Goal: Use online tool/utility: Utilize a website feature to perform a specific function

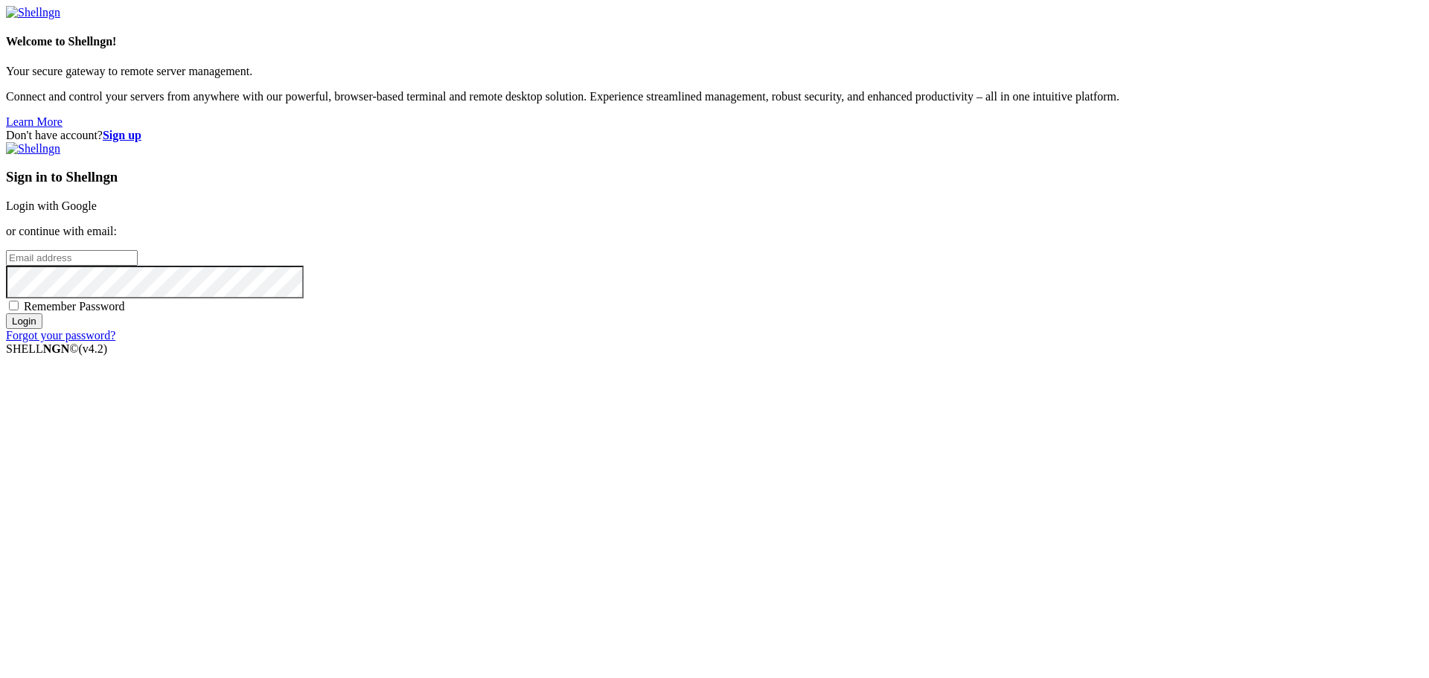
drag, startPoint x: 0, startPoint y: 0, endPoint x: 238, endPoint y: 467, distance: 523.8
click at [238, 129] on div "Welcome to Shellngn! Your secure gateway to remote server management. Connect a…" at bounding box center [714, 67] width 1417 height 123
click at [97, 212] on link "Login with Google" at bounding box center [51, 205] width 91 height 13
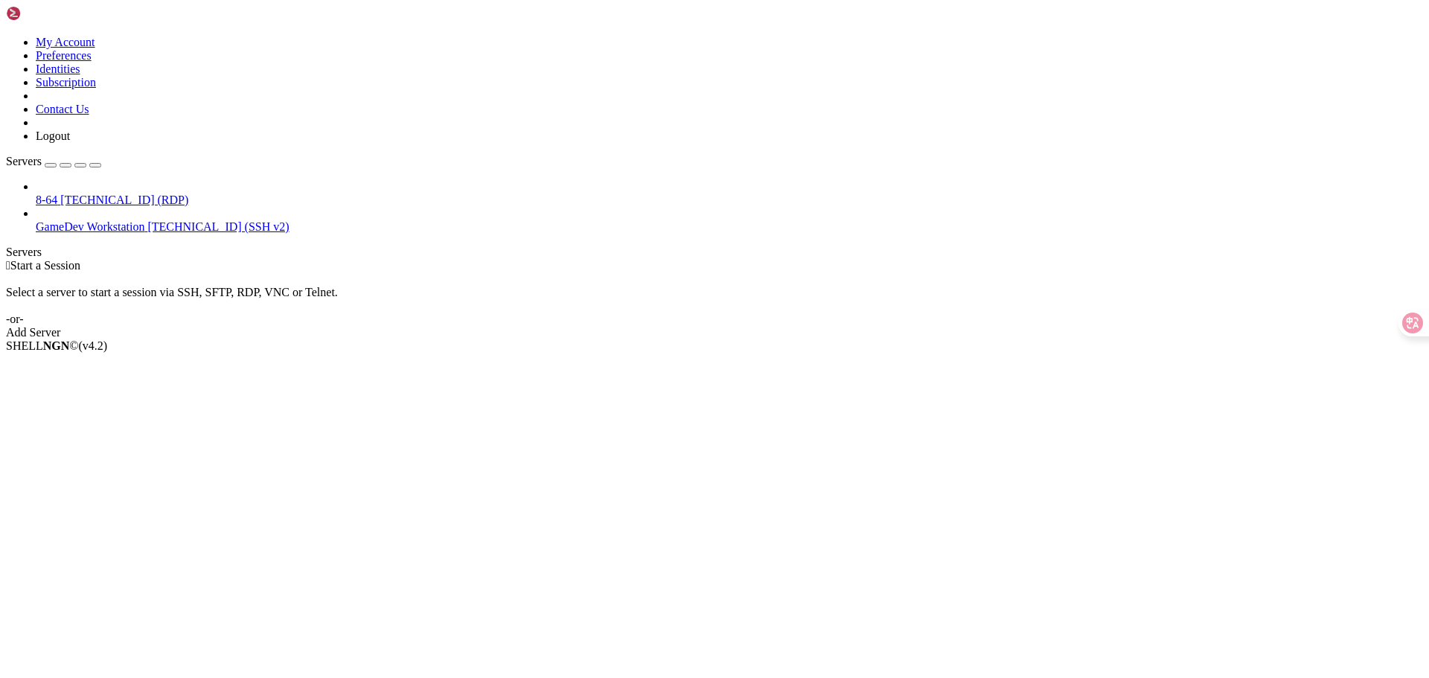
click at [57, 193] on span "8-64" at bounding box center [47, 199] width 22 height 13
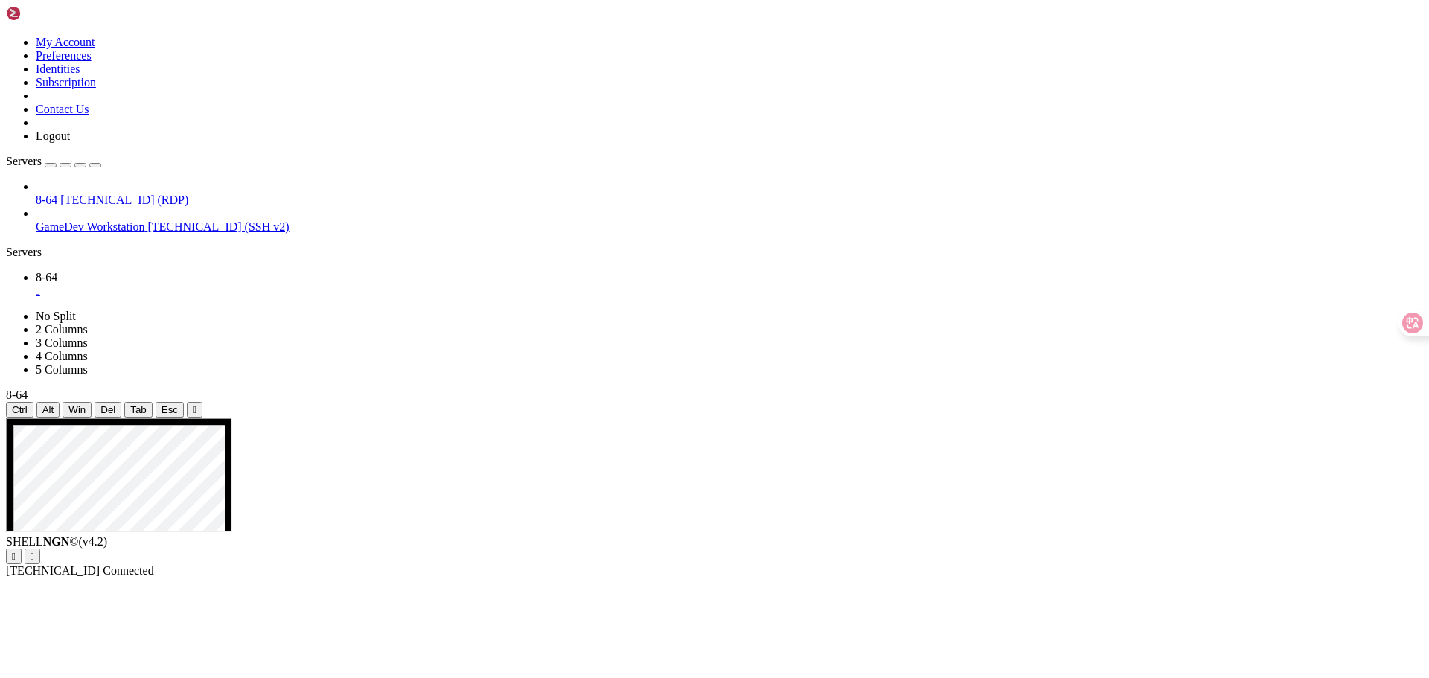
drag, startPoint x: 242, startPoint y: 910, endPoint x: 164, endPoint y: 897, distance: 78.4
drag, startPoint x: 283, startPoint y: 839, endPoint x: 279, endPoint y: 864, distance: 25.6
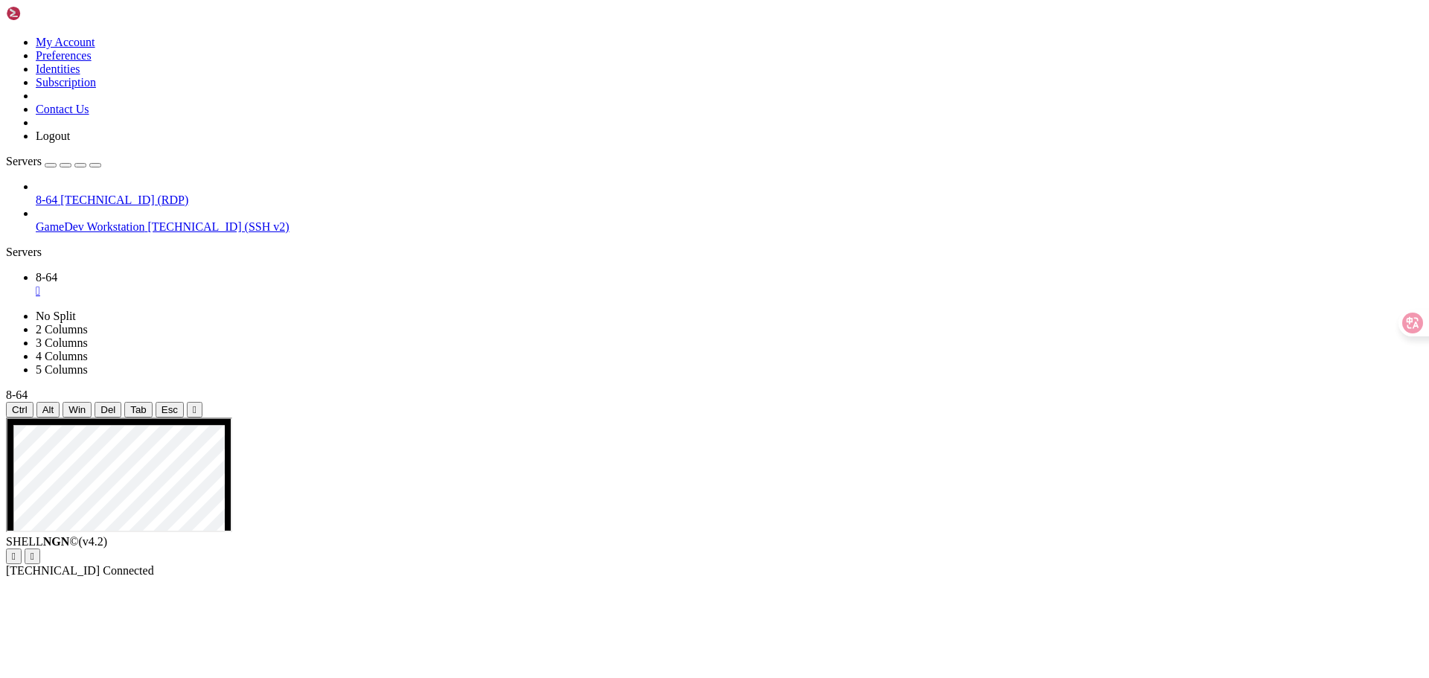
drag, startPoint x: 288, startPoint y: 861, endPoint x: 288, endPoint y: 831, distance: 29.8
drag, startPoint x: 675, startPoint y: 659, endPoint x: 660, endPoint y: 852, distance: 194.0
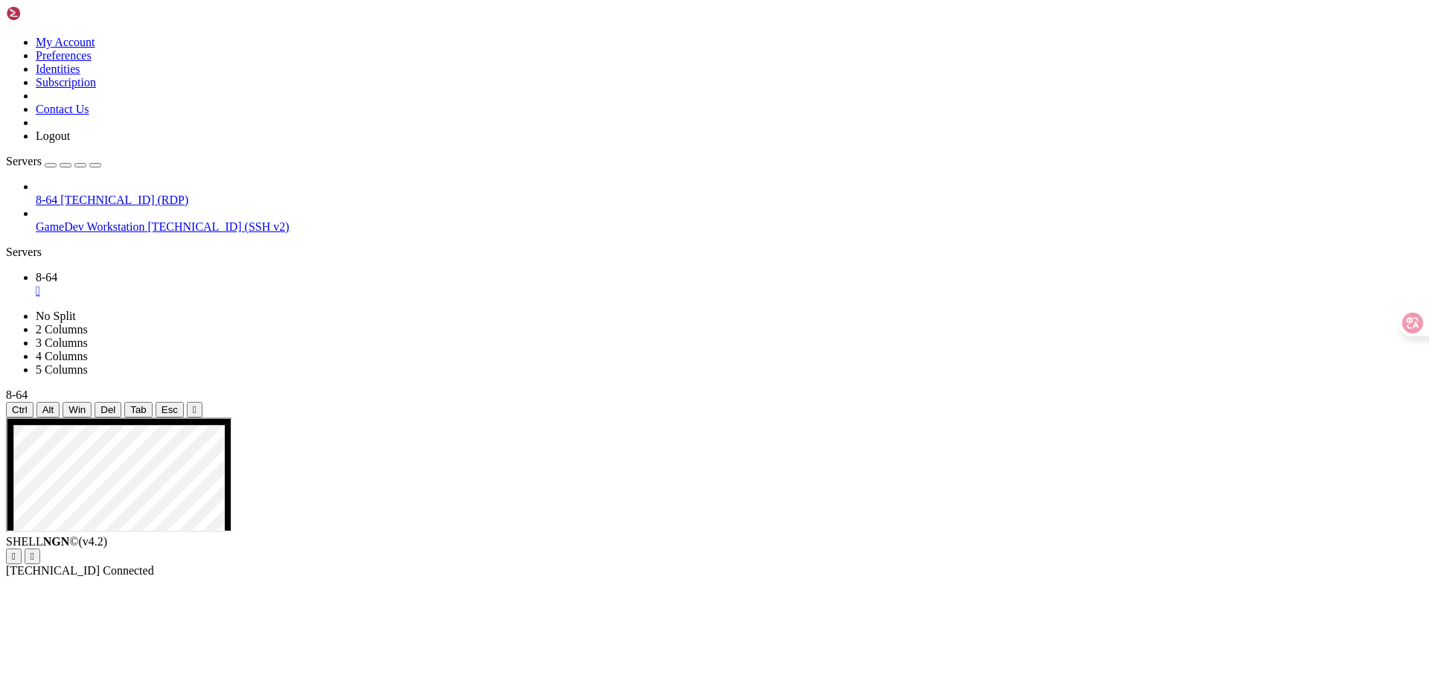
click at [35, 234] on div "8-64 [TECHNICAL_ID] (RDP) GameDev Workstation [TECHNICAL_ID] (SSH v2)" at bounding box center [714, 207] width 1417 height 54
click at [171, 670] on li "Properties" at bounding box center [103, 676] width 135 height 13
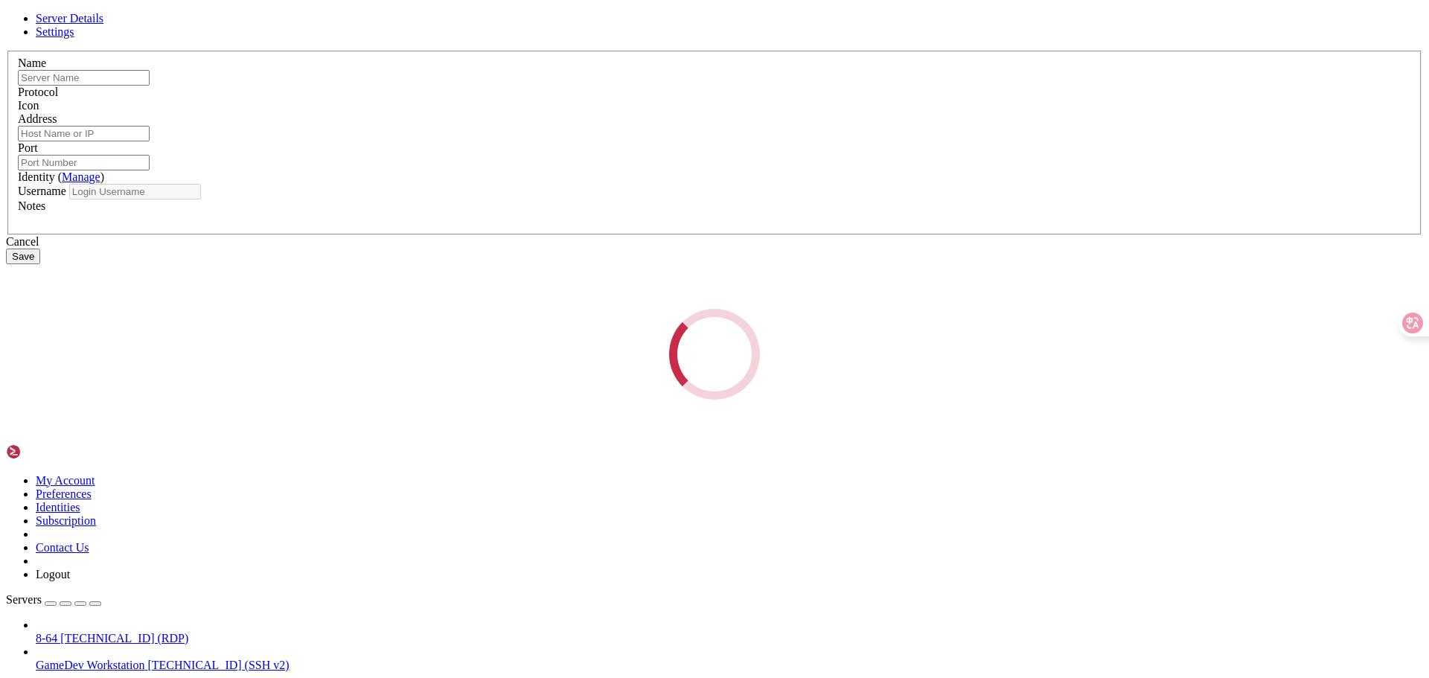
type input "8-64"
type input "[TECHNICAL_ID]"
type input "3389"
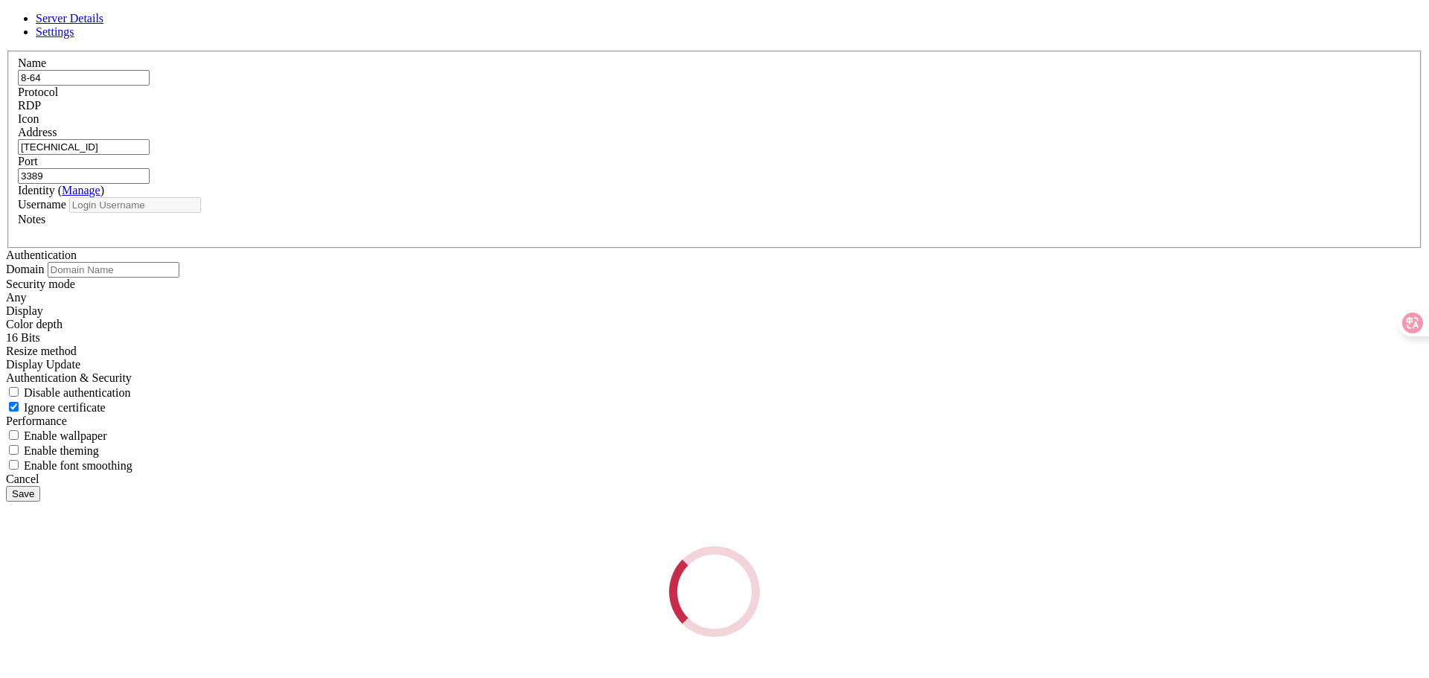
type input "Wdagutilityaccount"
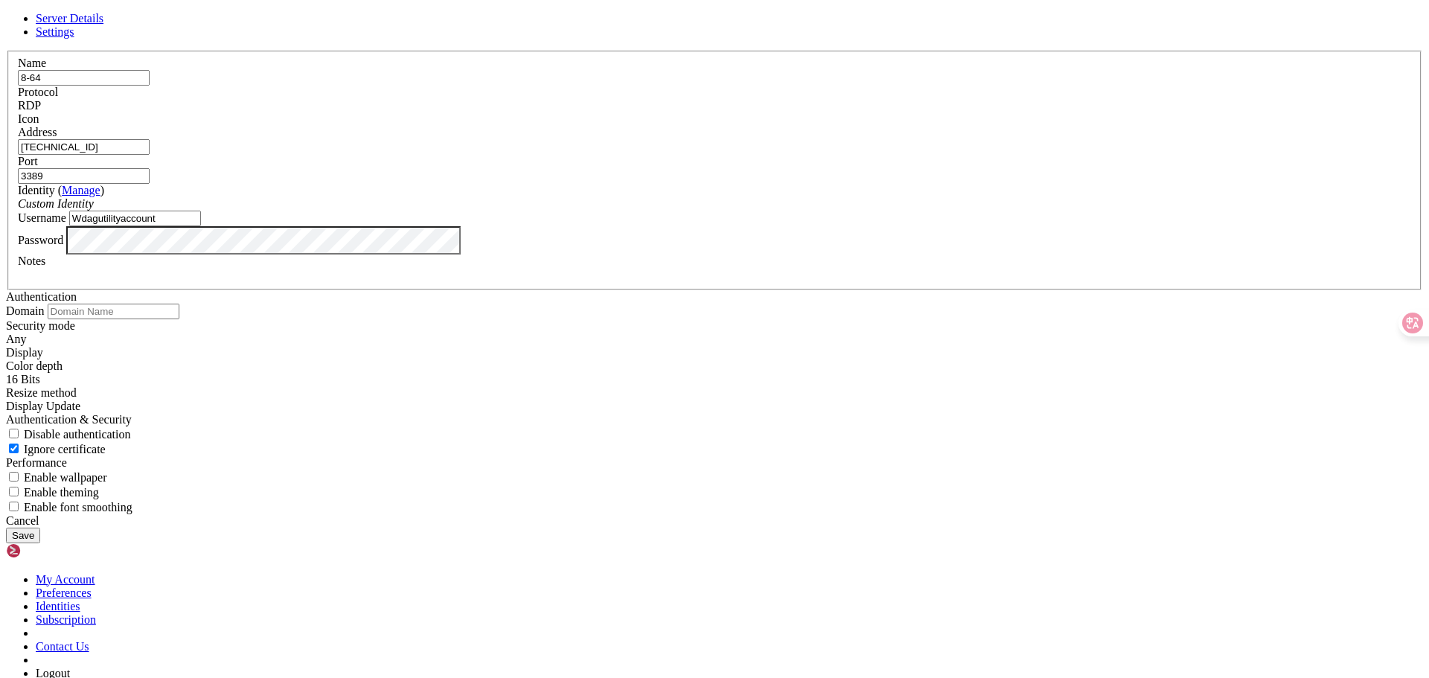
click at [814, 528] on div "Cancel" at bounding box center [714, 520] width 1417 height 13
